Goal: Communication & Community: Share content

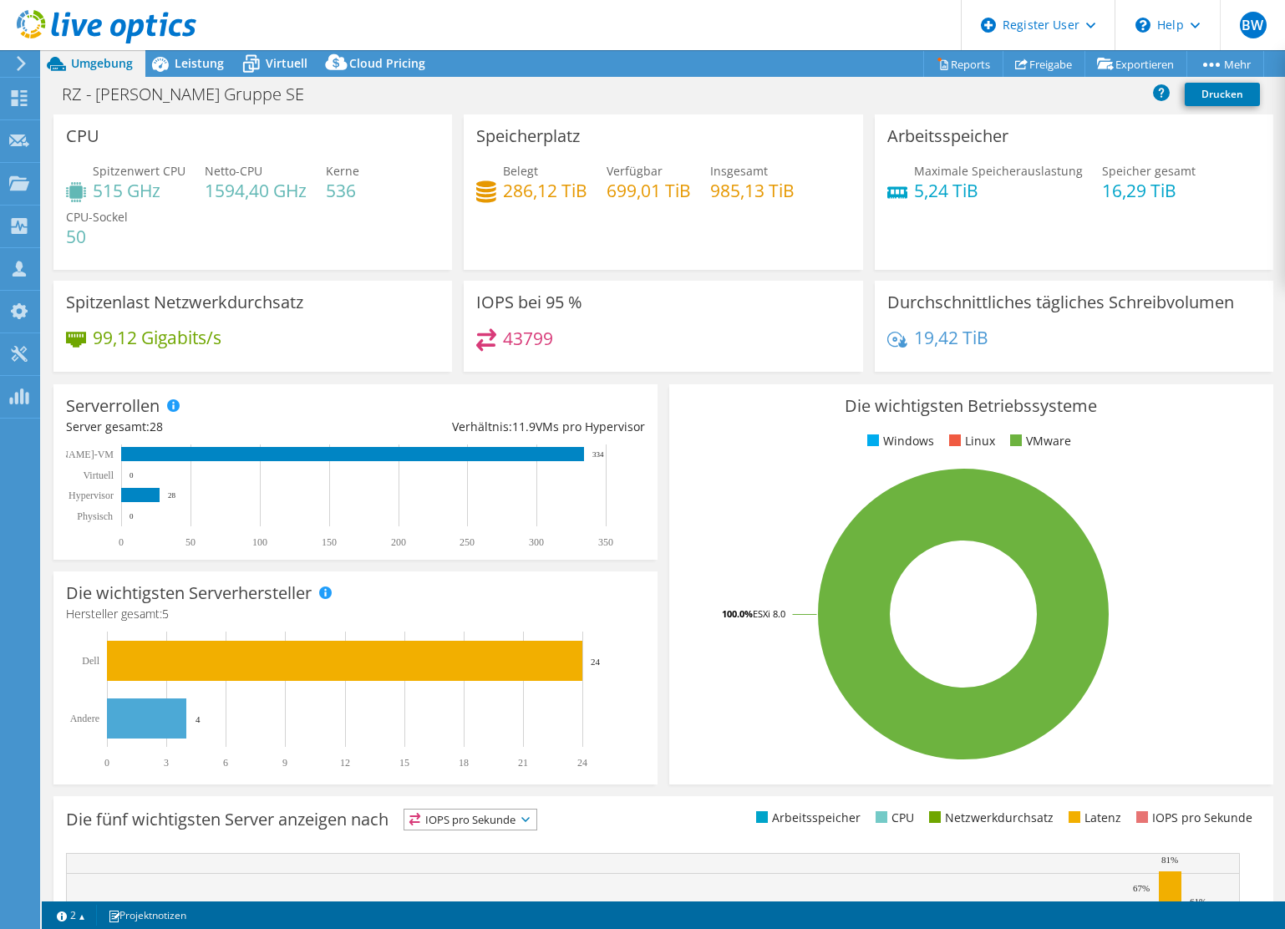
select select "USD"
click at [100, 26] on icon at bounding box center [107, 27] width 180 height 34
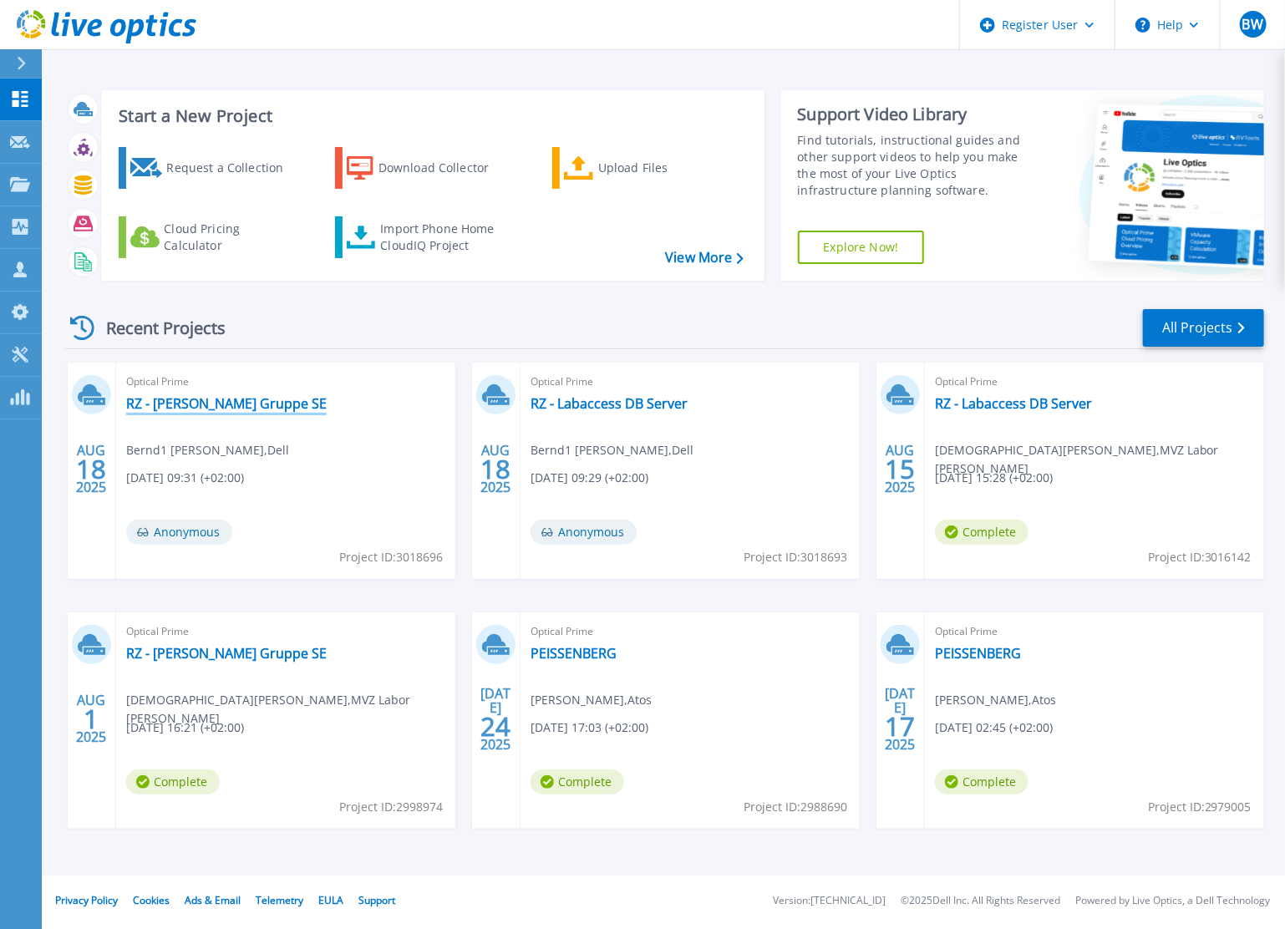
click at [164, 407] on link "RZ - [PERSON_NAME] Gruppe SE" at bounding box center [226, 403] width 200 height 17
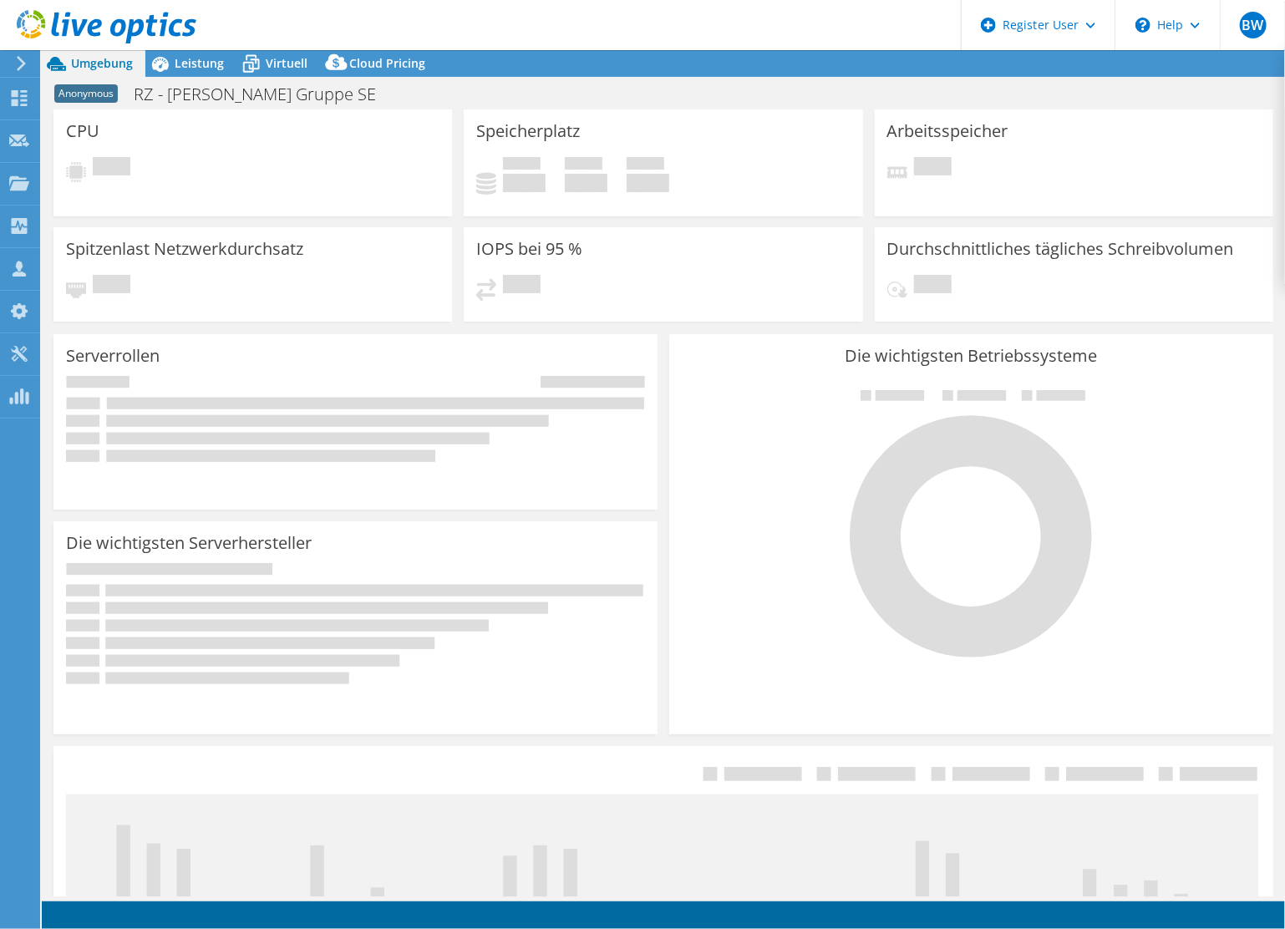
select select "USD"
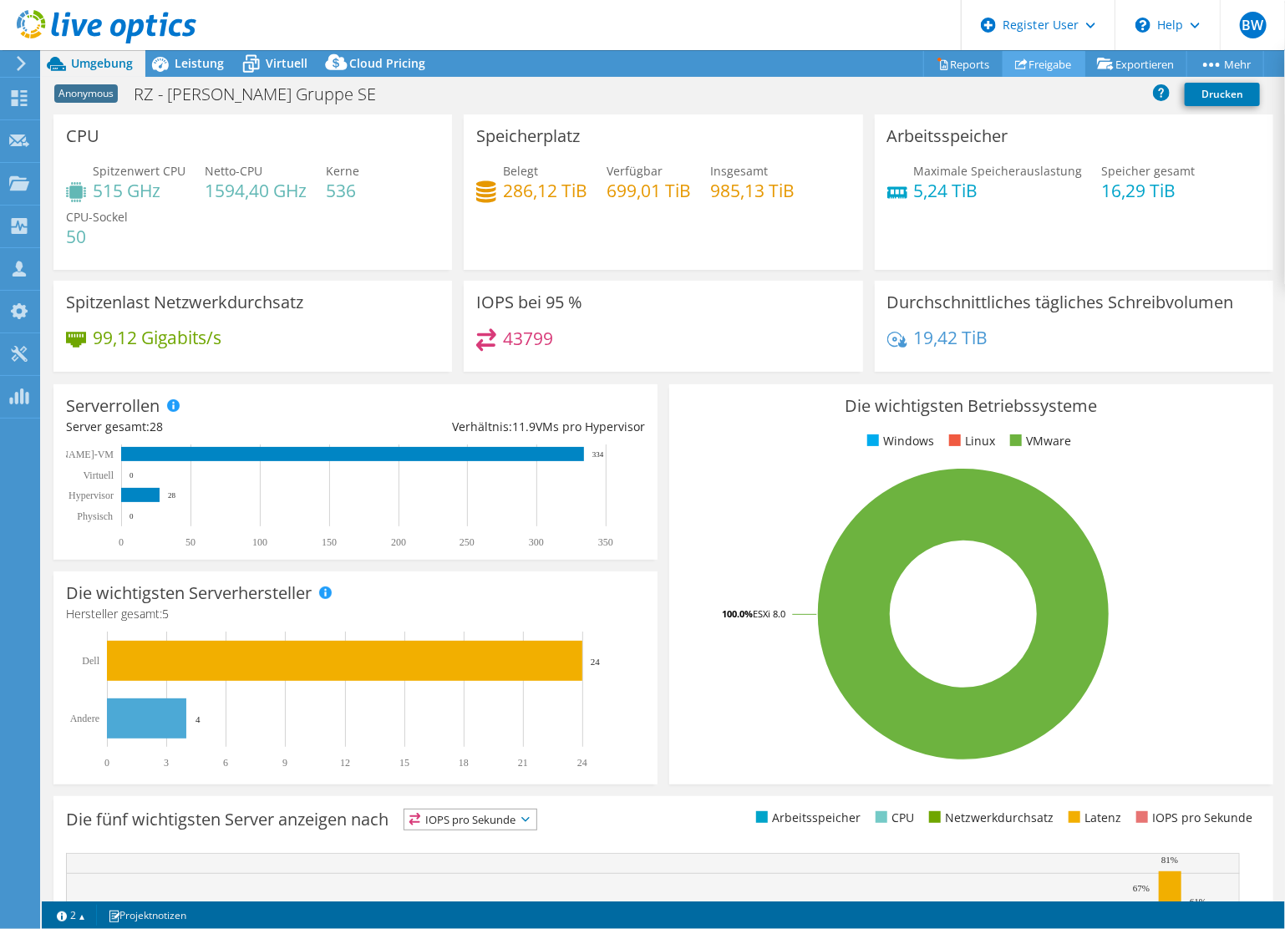
click at [1046, 63] on link "Freigabe" at bounding box center [1043, 64] width 83 height 26
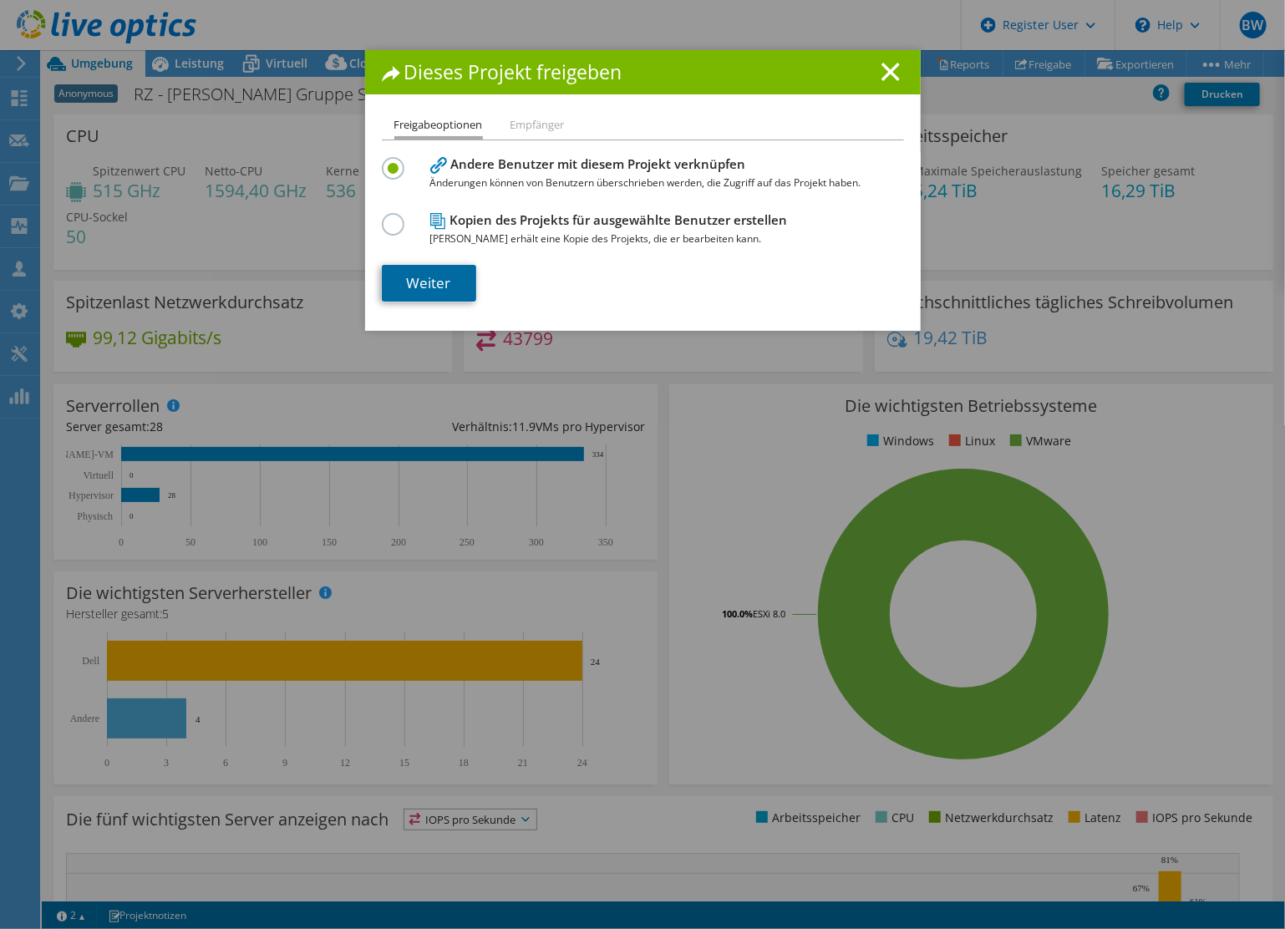
click at [411, 277] on link "Weiter" at bounding box center [429, 283] width 94 height 37
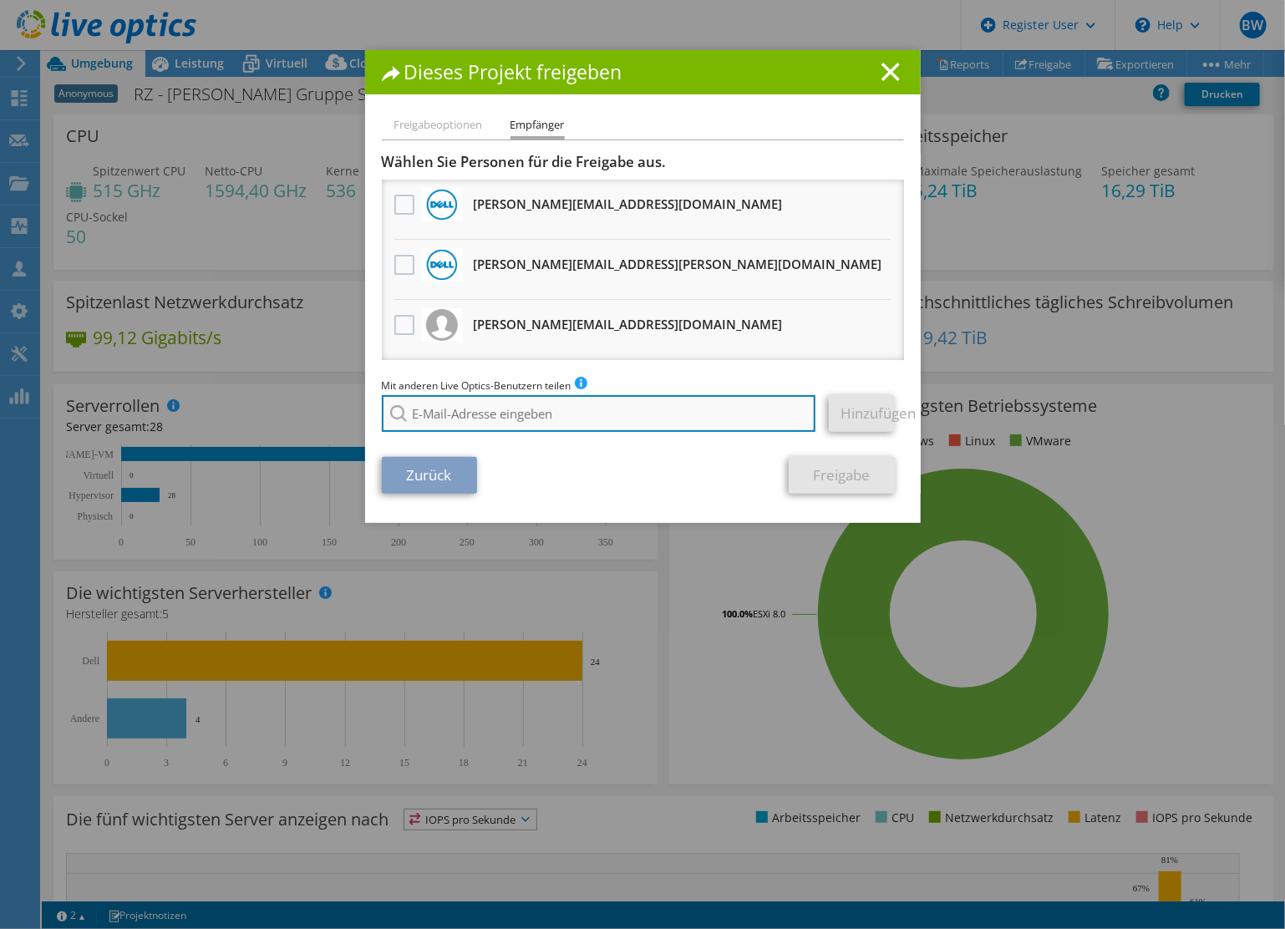
click at [535, 403] on input "search" at bounding box center [599, 413] width 434 height 37
type input "joerg.vogt@dell.com"
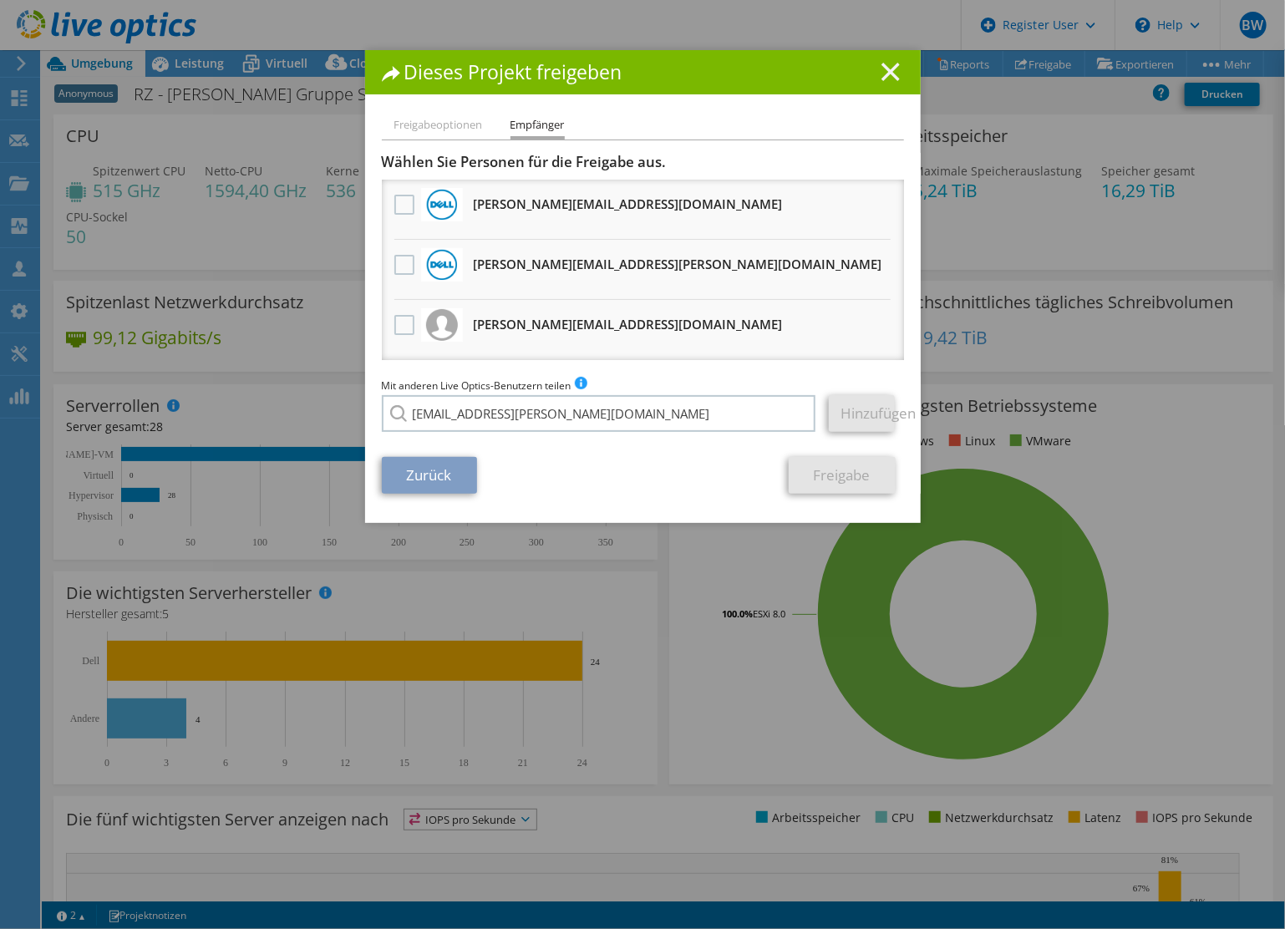
click at [882, 69] on line at bounding box center [890, 71] width 17 height 17
